Goal: Task Accomplishment & Management: Manage account settings

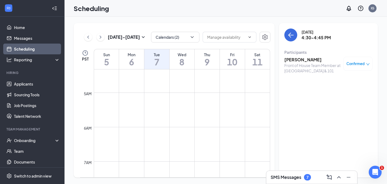
scroll to position [78, 0]
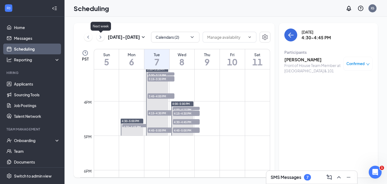
click at [98, 36] on icon "ChevronRight" at bounding box center [100, 37] width 5 height 6
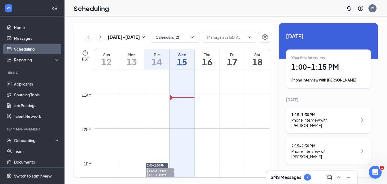
scroll to position [348, 0]
click at [183, 120] on td at bounding box center [182, 121] width 176 height 9
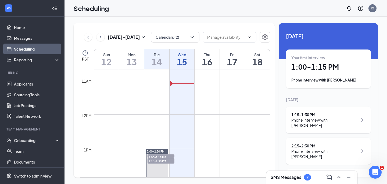
scroll to position [340, 0]
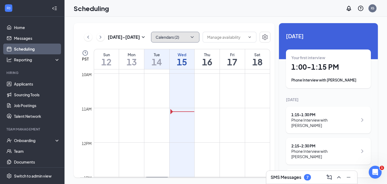
click at [166, 37] on button "Calendars (2)" at bounding box center [175, 37] width 48 height 11
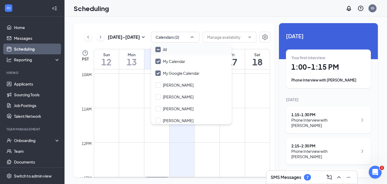
click at [177, 49] on div "All" at bounding box center [191, 50] width 81 height 12
checkbox input "true"
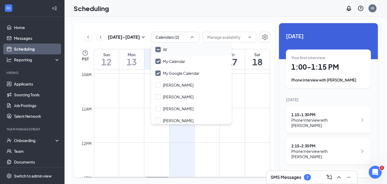
checkbox input "true"
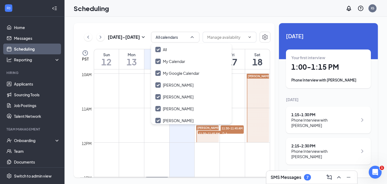
click at [181, 140] on td at bounding box center [182, 138] width 176 height 9
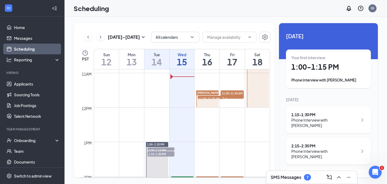
scroll to position [372, 0]
